Goal: Information Seeking & Learning: Compare options

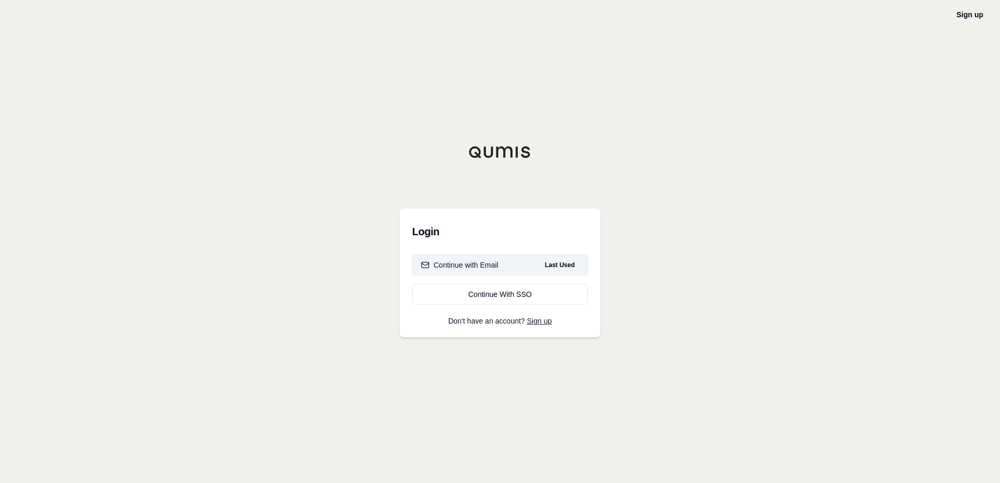
click at [512, 265] on button "Continue with Email Last Used" at bounding box center [500, 265] width 176 height 21
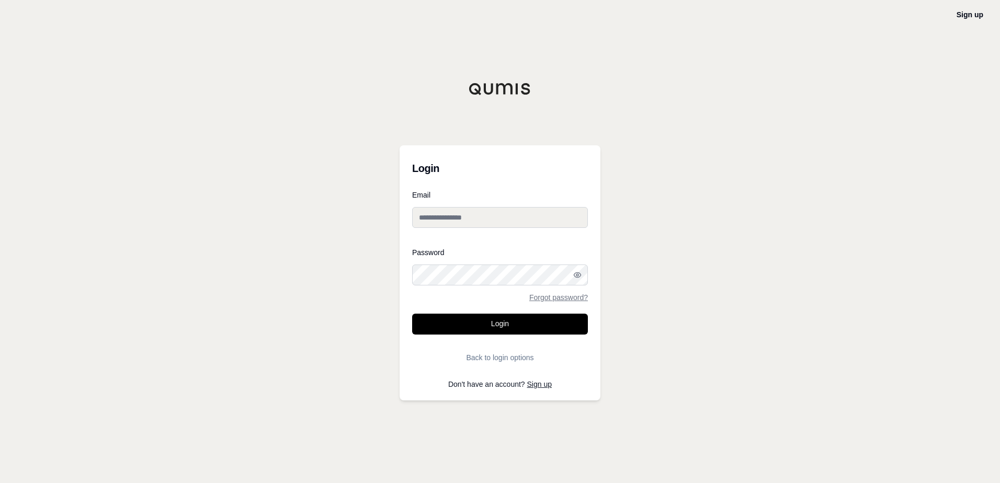
click at [483, 214] on input "Email" at bounding box center [500, 217] width 176 height 21
type input "**********"
click at [471, 326] on button "Login" at bounding box center [500, 324] width 176 height 21
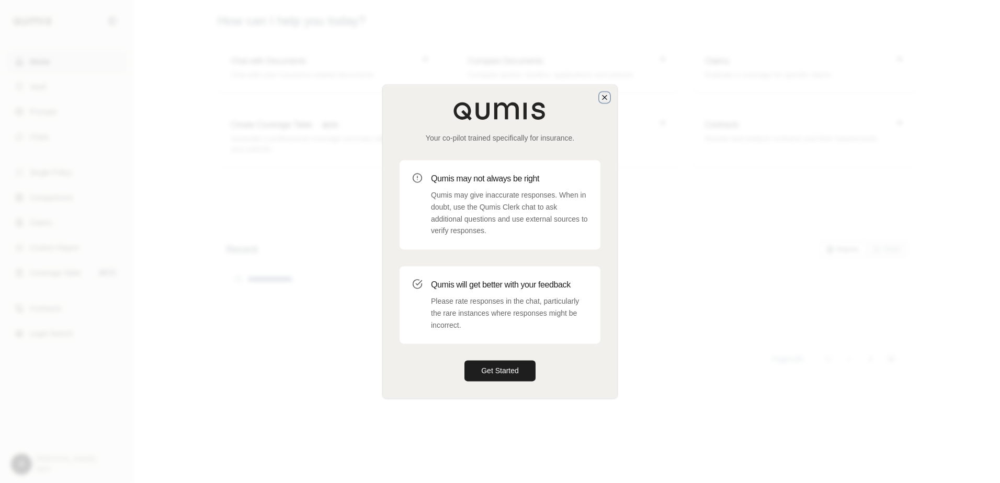
click at [606, 97] on icon "button" at bounding box center [604, 97] width 8 height 8
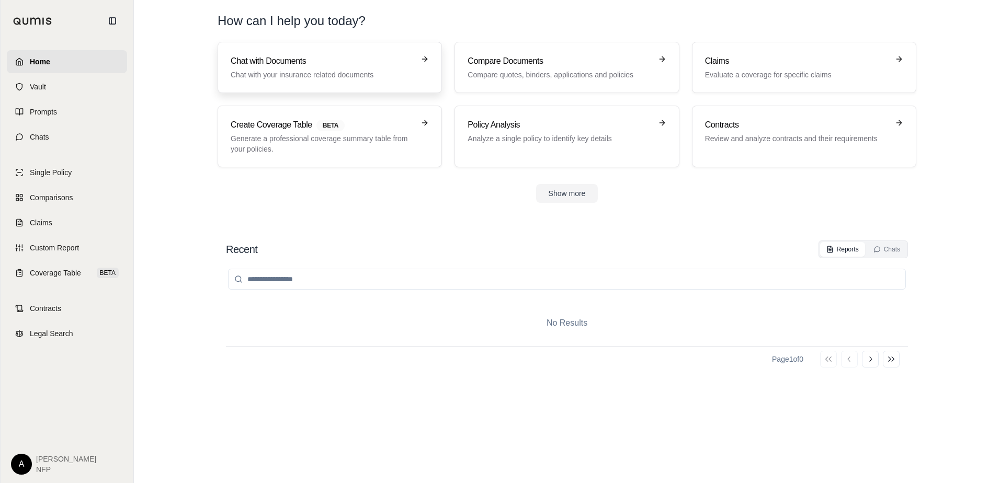
click at [418, 79] on div "Chat with Documents Chat with your insurance related documents" at bounding box center [330, 67] width 198 height 25
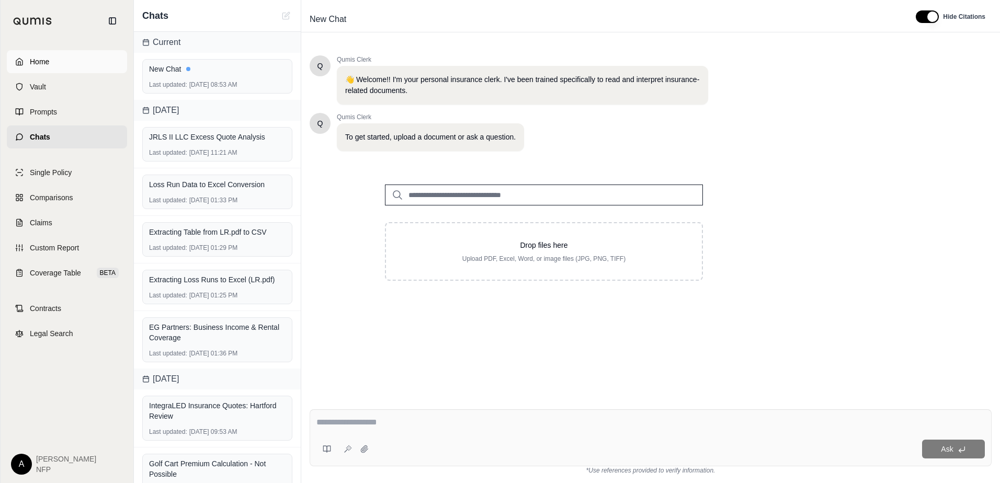
click at [49, 65] on span "Home" at bounding box center [39, 61] width 19 height 10
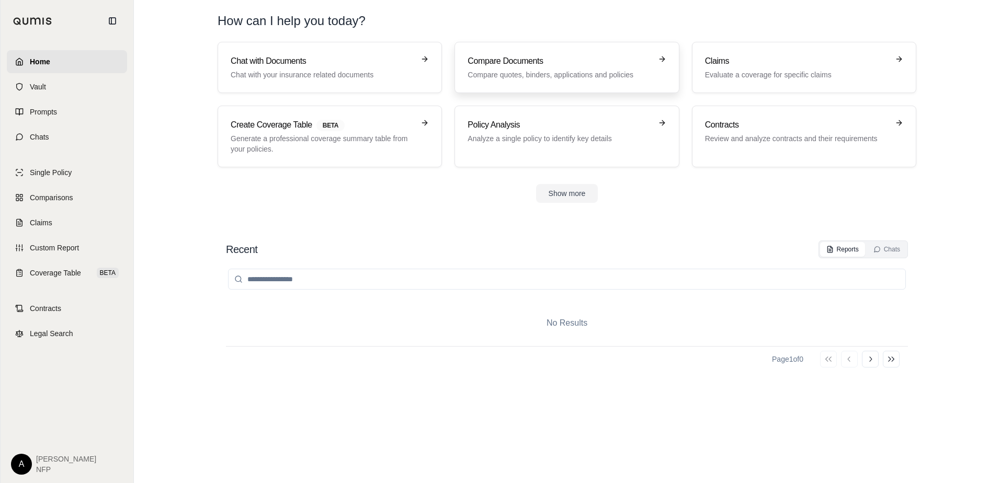
click at [567, 75] on p "Compare quotes, binders, applications and policies" at bounding box center [560, 75] width 184 height 10
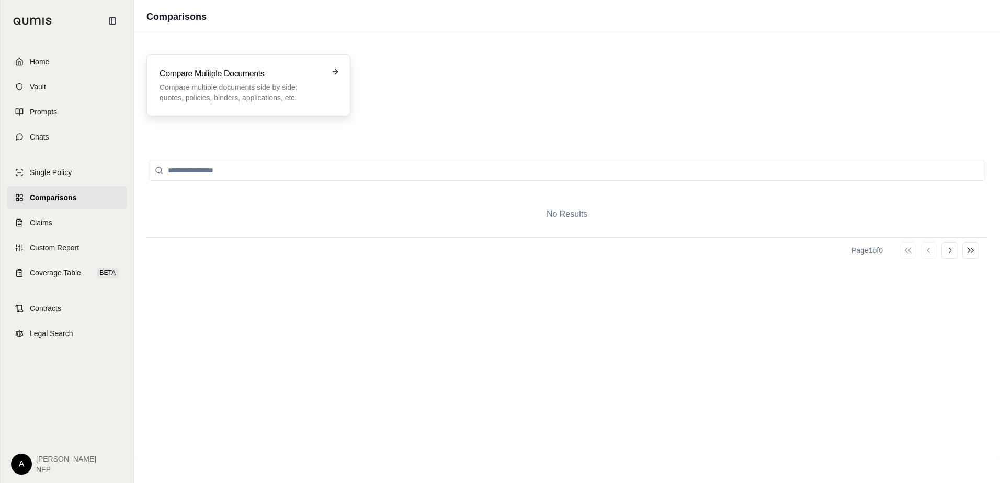
click at [335, 77] on div "Compare Mulitple Documents Compare multiple documents side by side: quotes, pol…" at bounding box center [249, 85] width 178 height 36
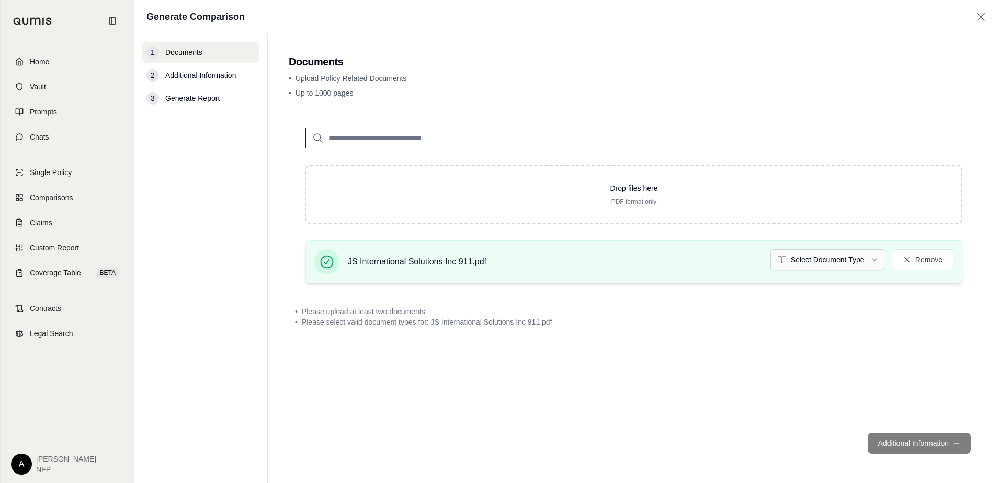
click at [875, 260] on html "Home Vault Prompts Chats Single Policy Comparisons Claims Custom Report Coverag…" at bounding box center [500, 241] width 1000 height 483
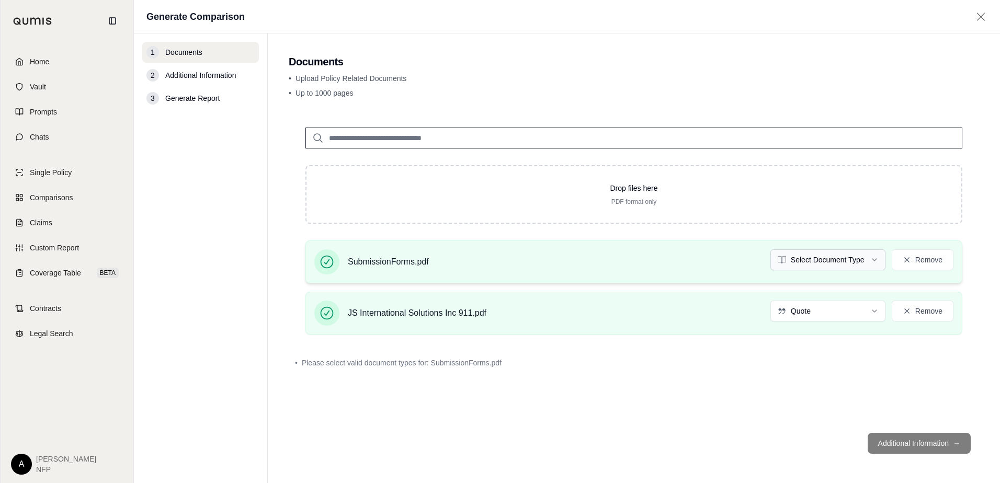
click at [849, 264] on html "Home Vault Prompts Chats Single Policy Comparisons Claims Custom Report Coverag…" at bounding box center [500, 241] width 1000 height 483
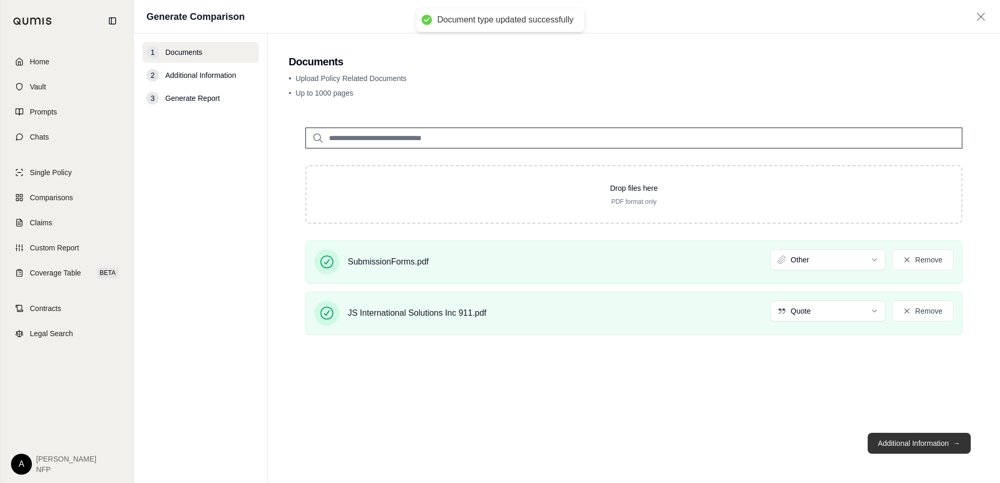
click at [906, 448] on button "Additional Information →" at bounding box center [919, 443] width 103 height 21
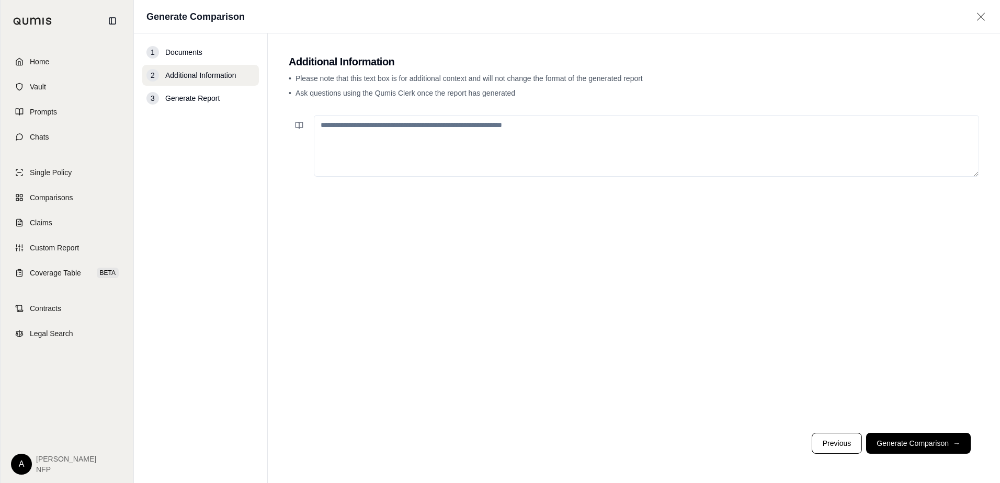
click at [404, 132] on textarea at bounding box center [646, 146] width 665 height 62
type textarea "**********"
drag, startPoint x: 829, startPoint y: 359, endPoint x: 921, endPoint y: 435, distance: 120.0
click at [921, 435] on button "Generate Comparison →" at bounding box center [918, 443] width 105 height 21
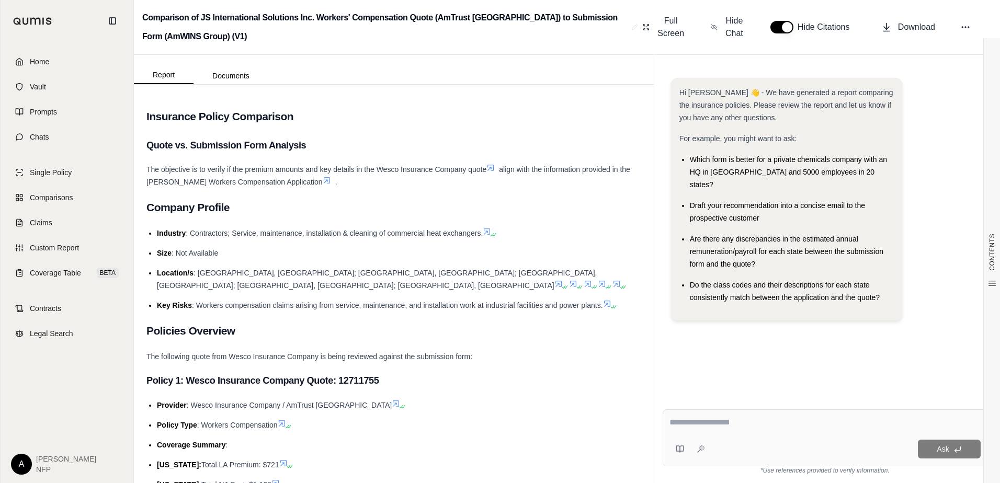
click at [713, 422] on textarea at bounding box center [824, 422] width 311 height 13
type textarea "*"
type textarea "**********"
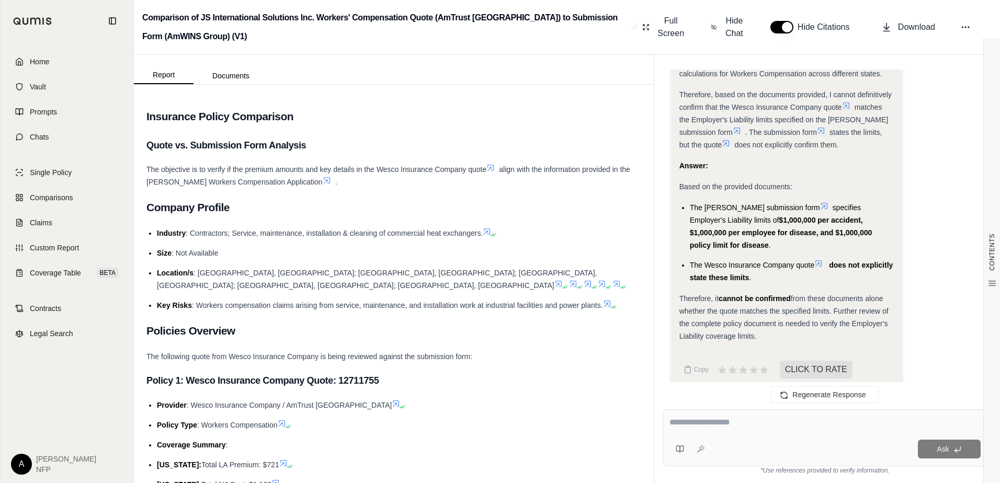
click at [721, 411] on div "Ask" at bounding box center [825, 437] width 325 height 57
type textarea "**********"
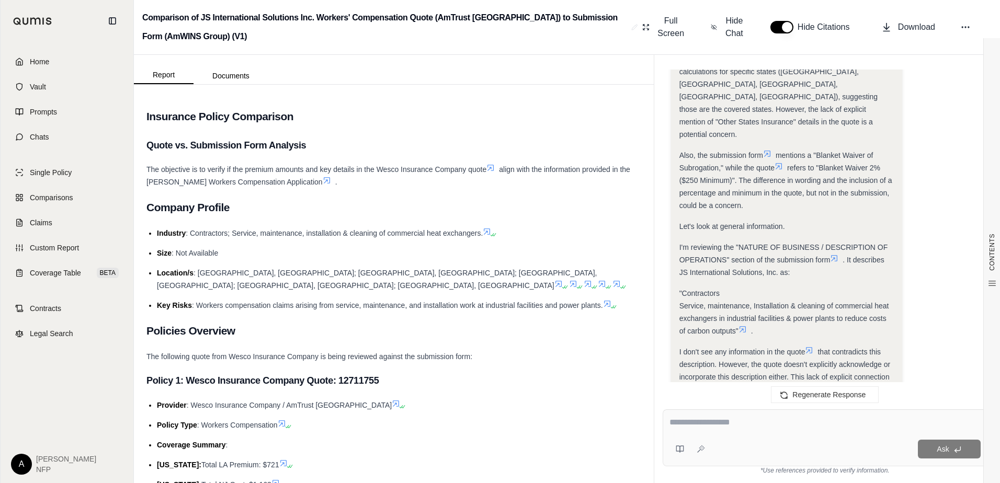
scroll to position [2366, 0]
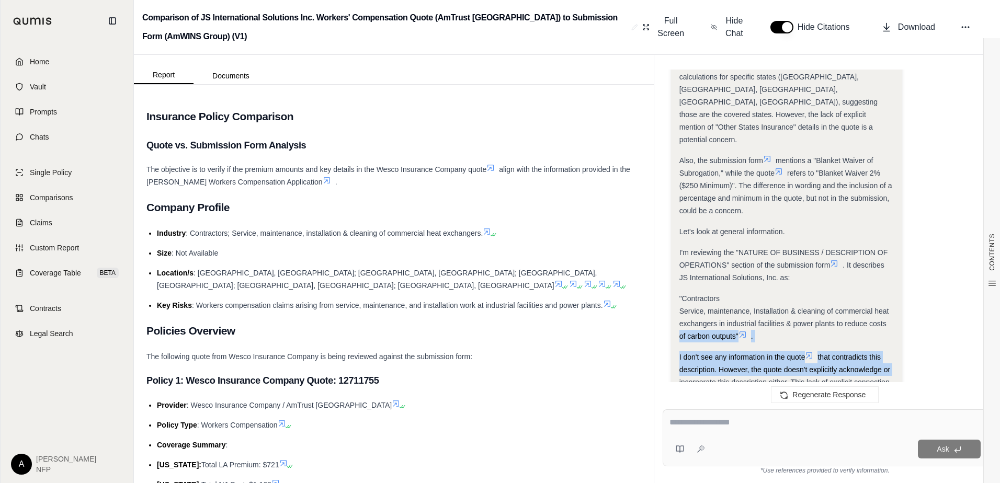
drag, startPoint x: 980, startPoint y: 283, endPoint x: 980, endPoint y: 327, distance: 44.5
click at [980, 327] on div "Hi [PERSON_NAME] 👋 - We have generated a report comparing the insurance policie…" at bounding box center [825, 231] width 325 height 323
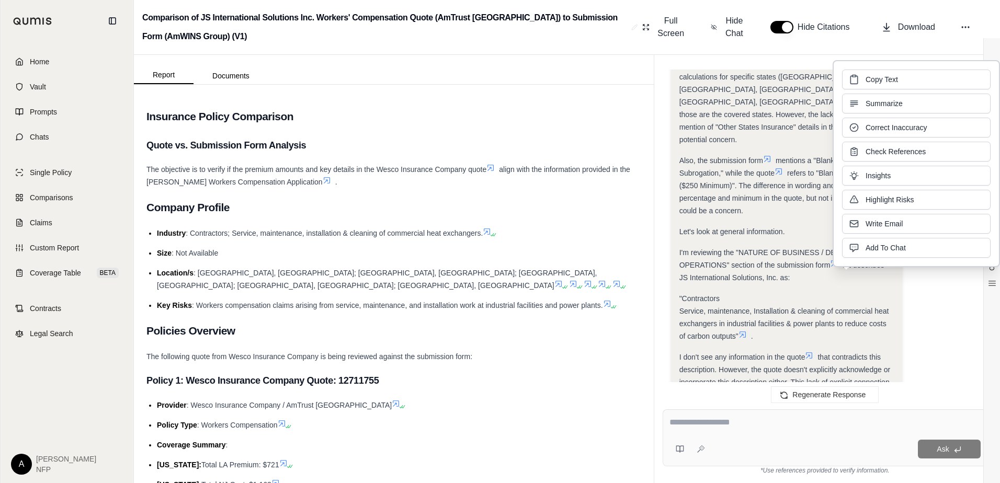
drag, startPoint x: 980, startPoint y: 327, endPoint x: 966, endPoint y: 349, distance: 25.8
click at [966, 349] on div "Analysis: Okay, I need to identify any potential concerns arising from the Wesc…" at bounding box center [825, 41] width 308 height 2167
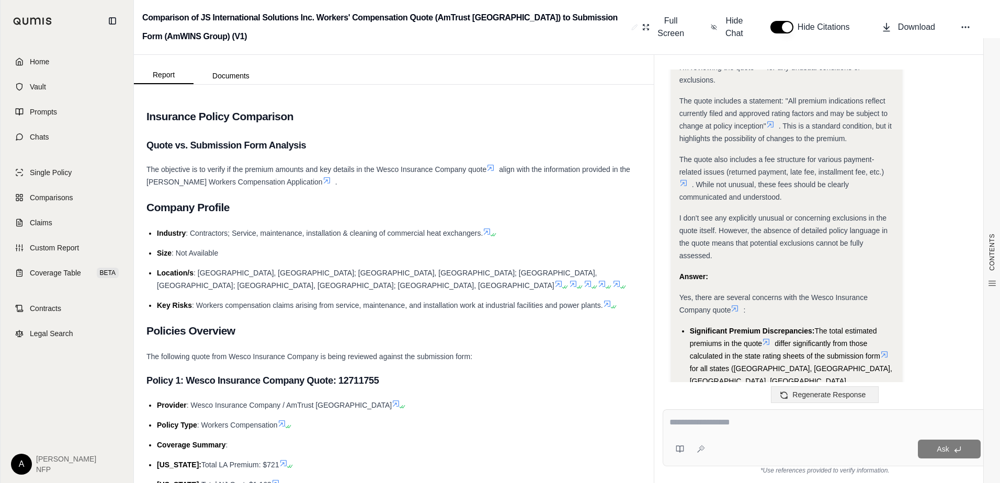
scroll to position [3044, 0]
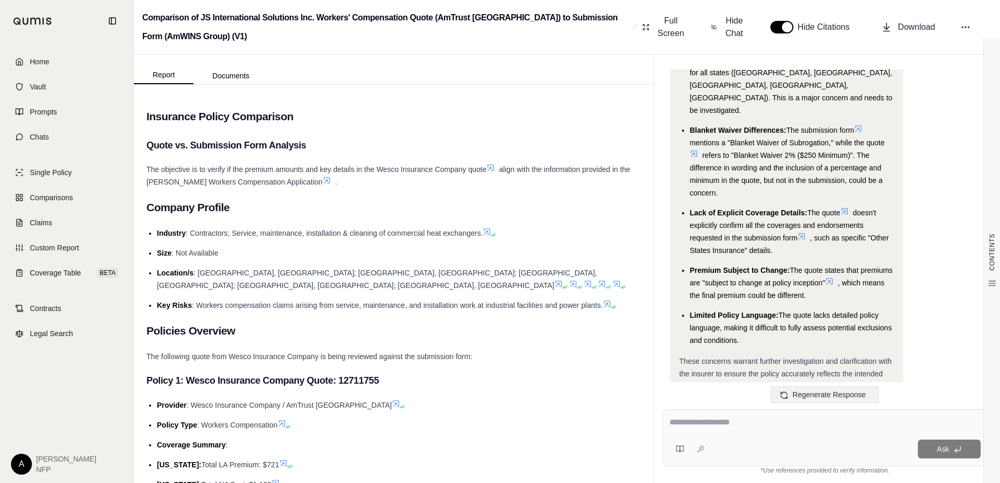
drag, startPoint x: 890, startPoint y: 309, endPoint x: 874, endPoint y: 389, distance: 81.5
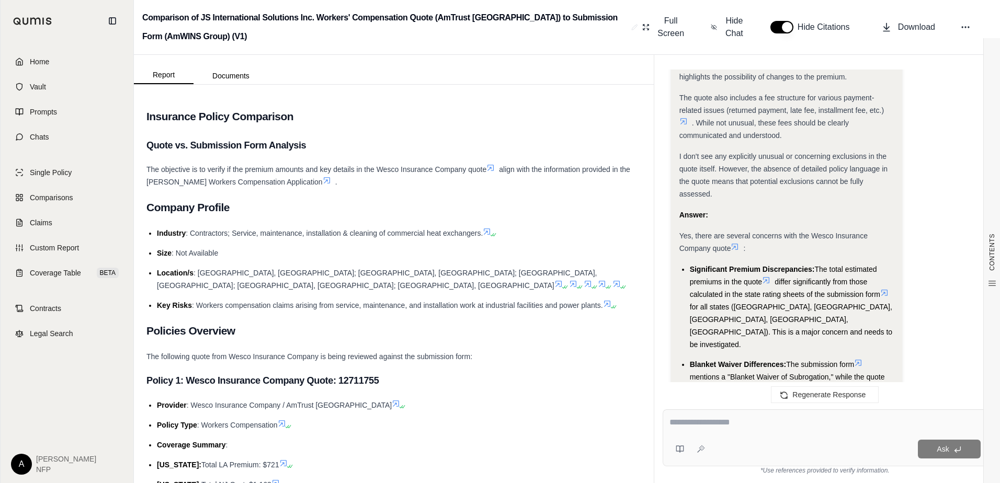
scroll to position [2809, 0]
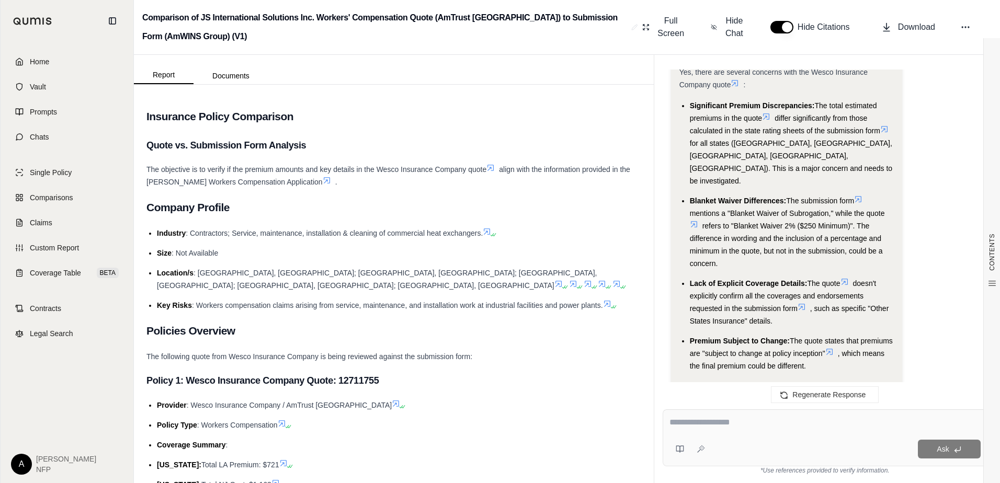
drag, startPoint x: 841, startPoint y: 284, endPoint x: 845, endPoint y: 295, distance: 11.6
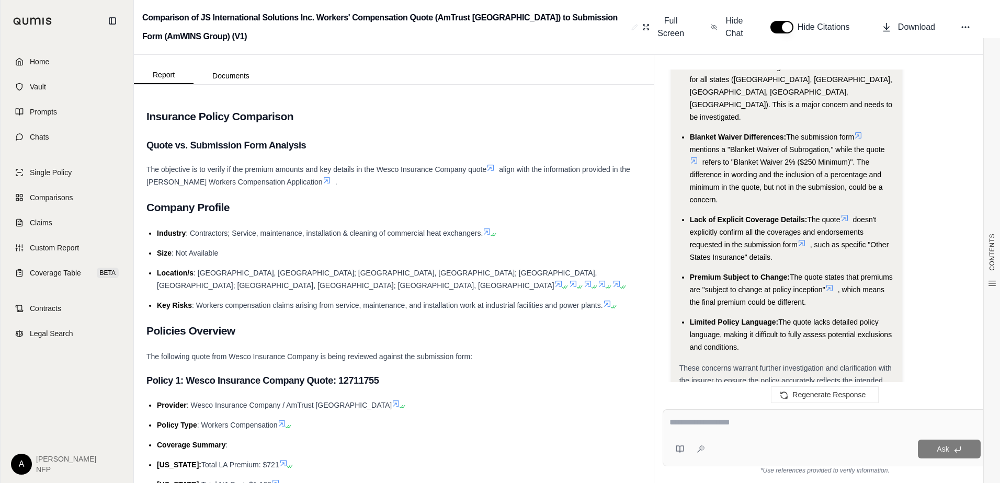
scroll to position [3044, 0]
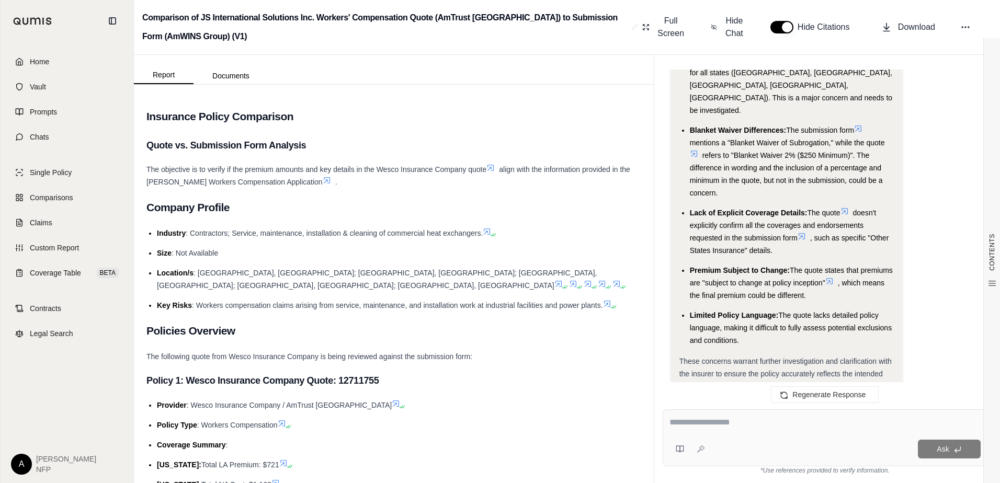
drag, startPoint x: 789, startPoint y: 254, endPoint x: 795, endPoint y: 273, distance: 20.2
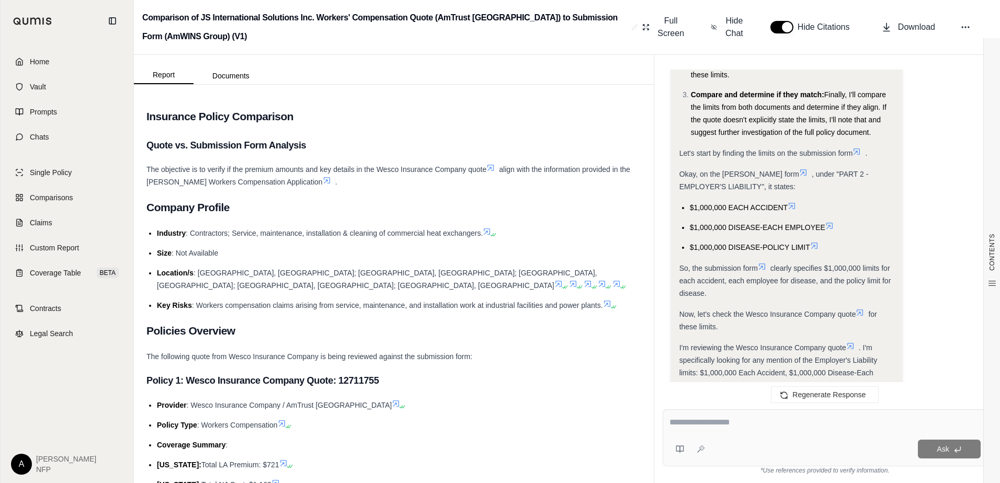
drag, startPoint x: 893, startPoint y: 292, endPoint x: 913, endPoint y: 332, distance: 44.2
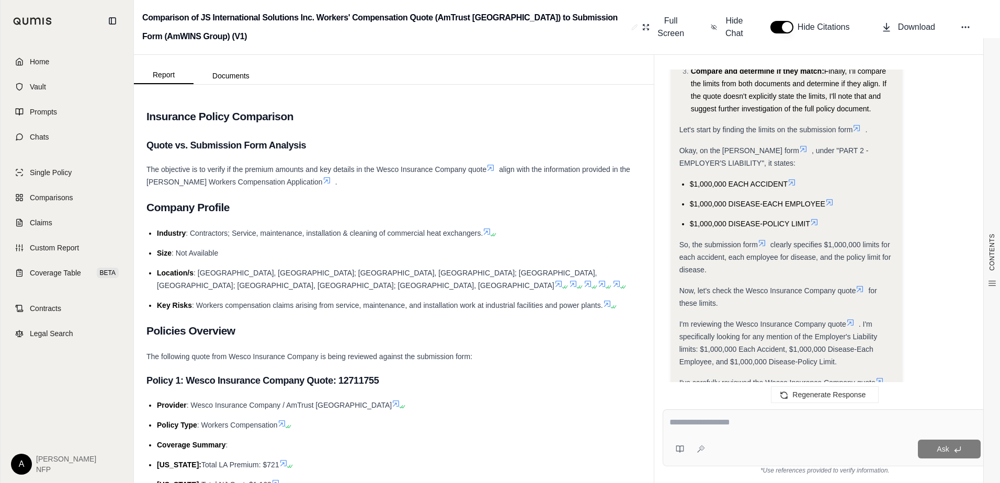
click at [738, 440] on div "Ask" at bounding box center [844, 449] width 271 height 19
click at [727, 431] on div at bounding box center [824, 424] width 311 height 16
click at [714, 422] on textarea at bounding box center [824, 422] width 311 height 13
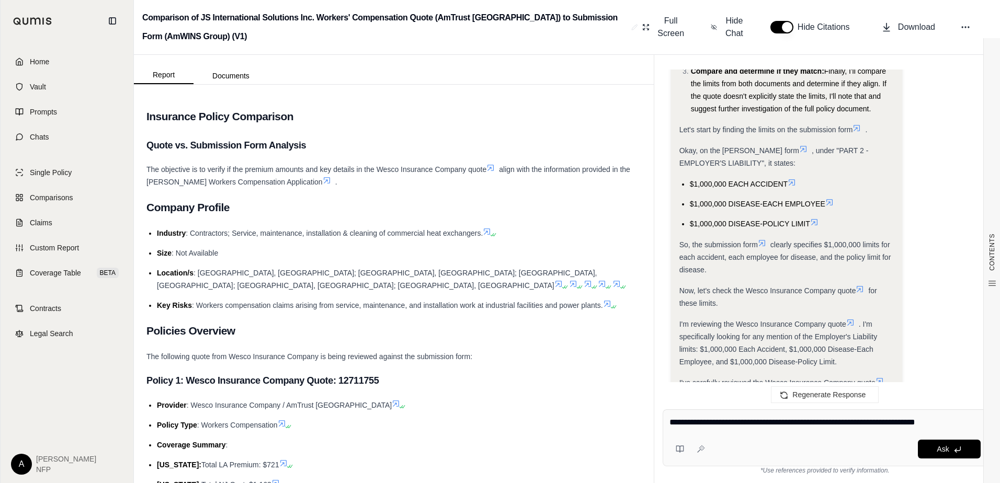
type textarea "**********"
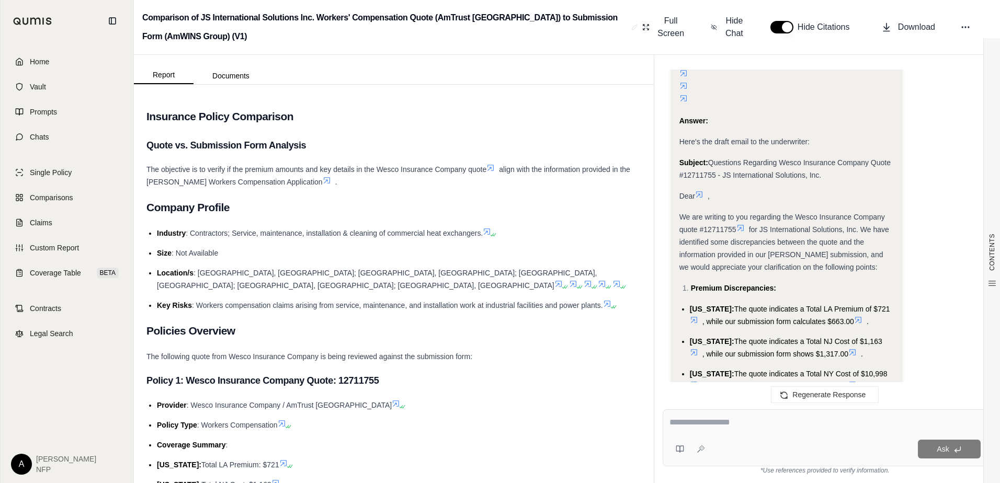
scroll to position [4491, 0]
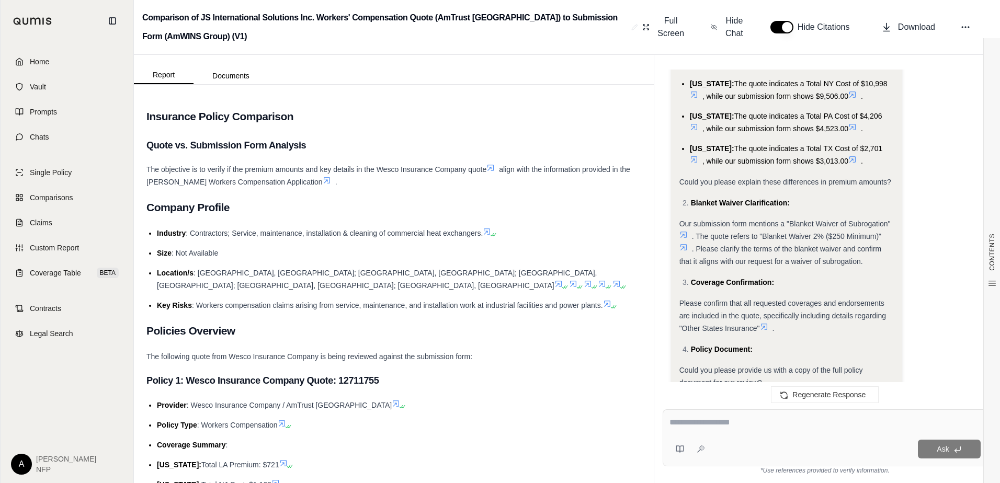
drag, startPoint x: 940, startPoint y: 261, endPoint x: 966, endPoint y: 280, distance: 32.1
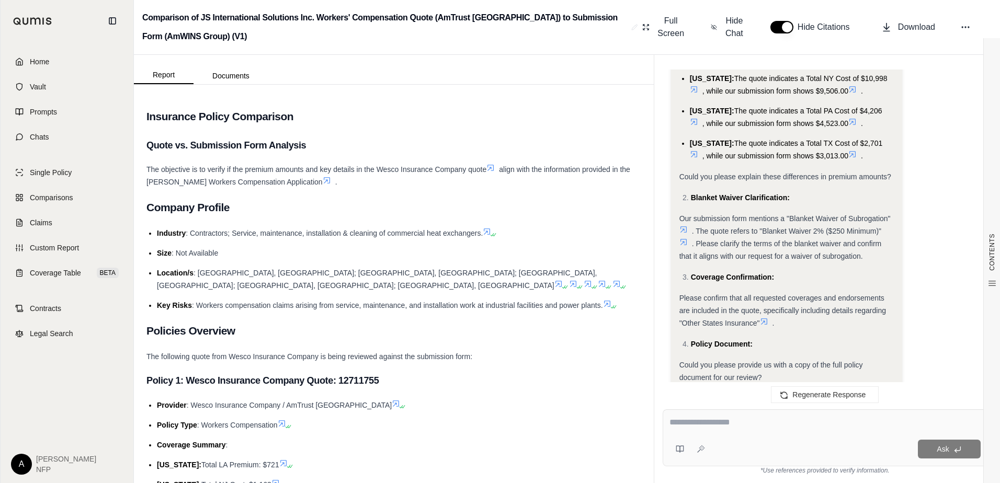
click at [697, 419] on textarea at bounding box center [824, 422] width 311 height 13
type textarea "**********"
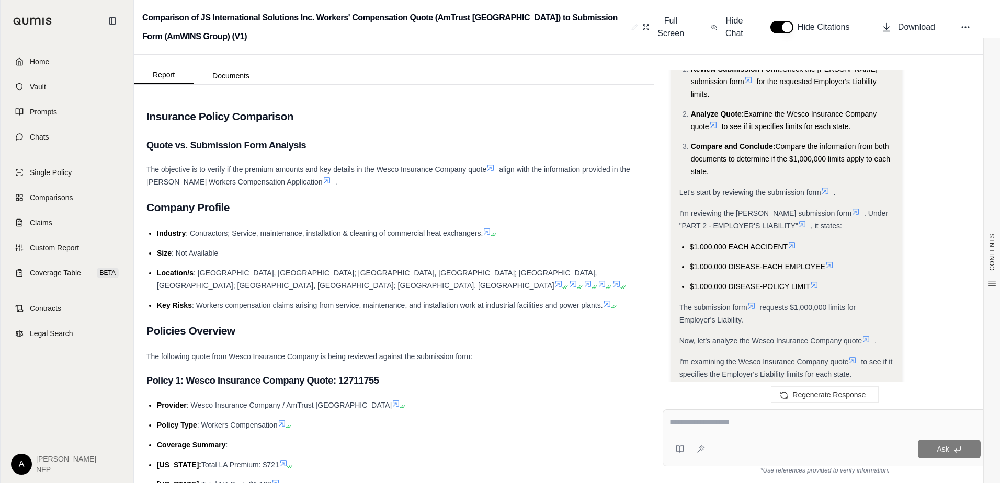
scroll to position [5490, 0]
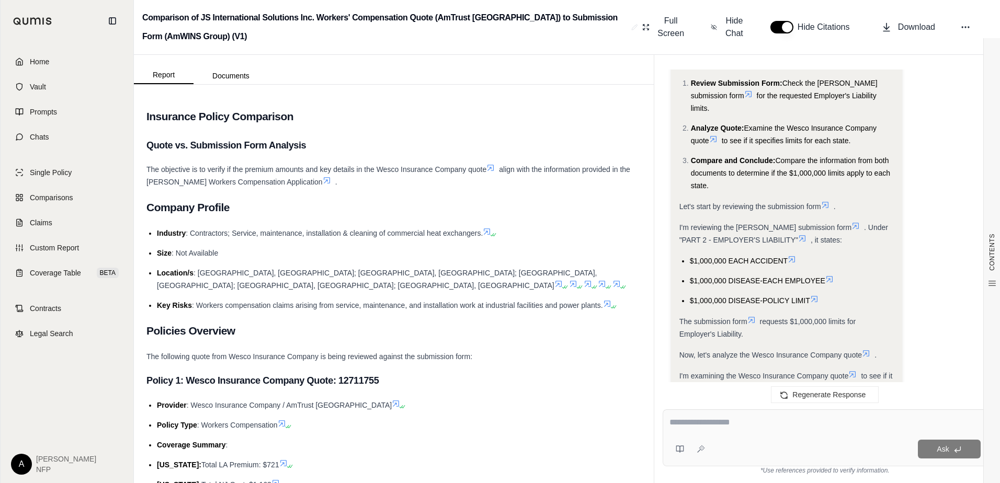
drag, startPoint x: 955, startPoint y: 291, endPoint x: 959, endPoint y: 269, distance: 22.8
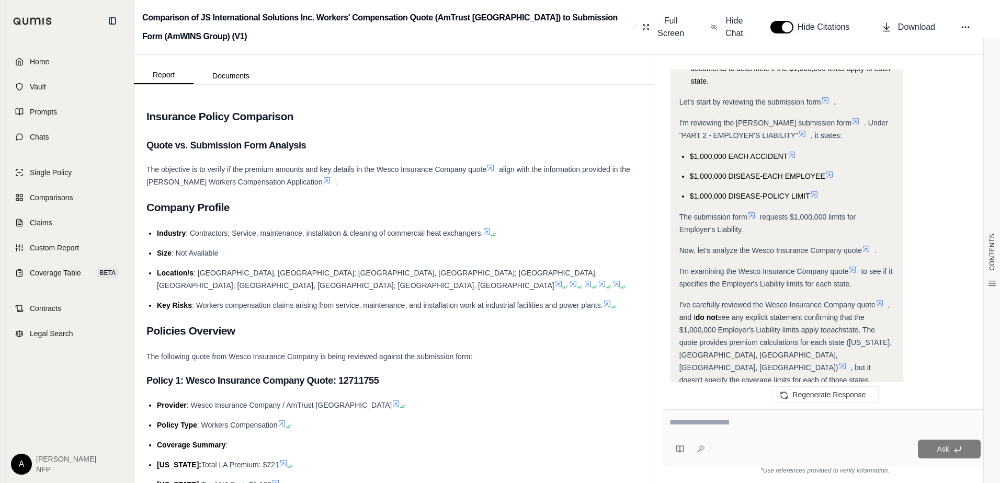
scroll to position [5695, 0]
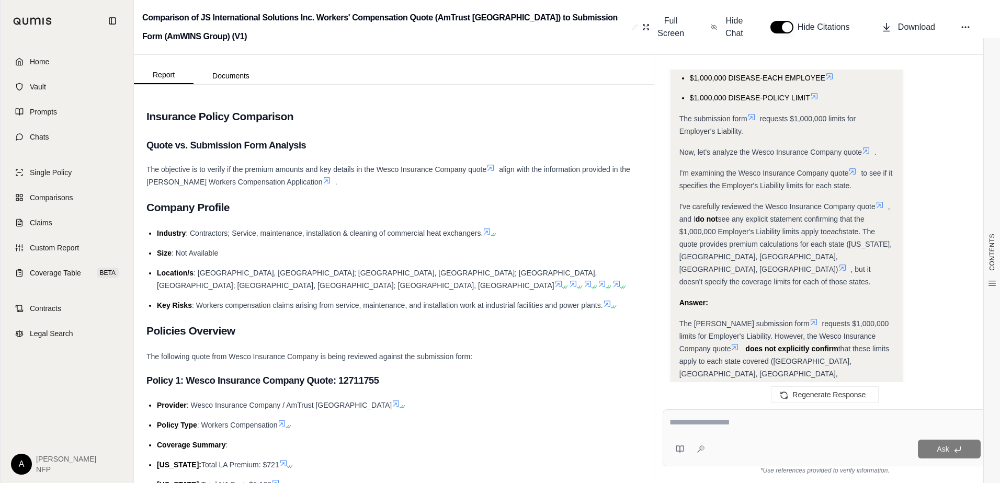
drag, startPoint x: 959, startPoint y: 269, endPoint x: 941, endPoint y: 434, distance: 166.2
